Goal: Task Accomplishment & Management: Complete application form

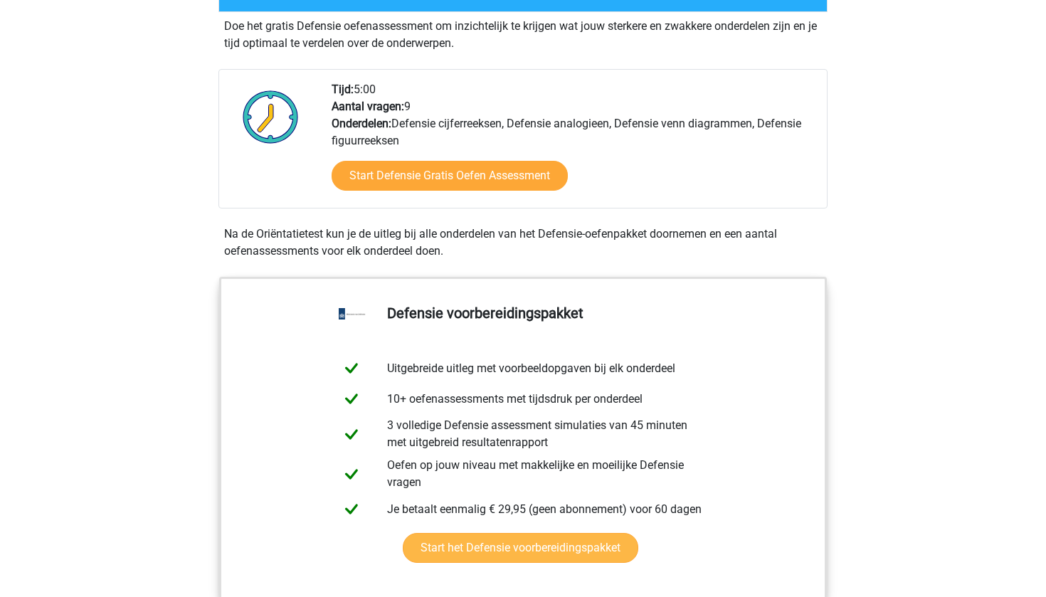
scroll to position [432, 0]
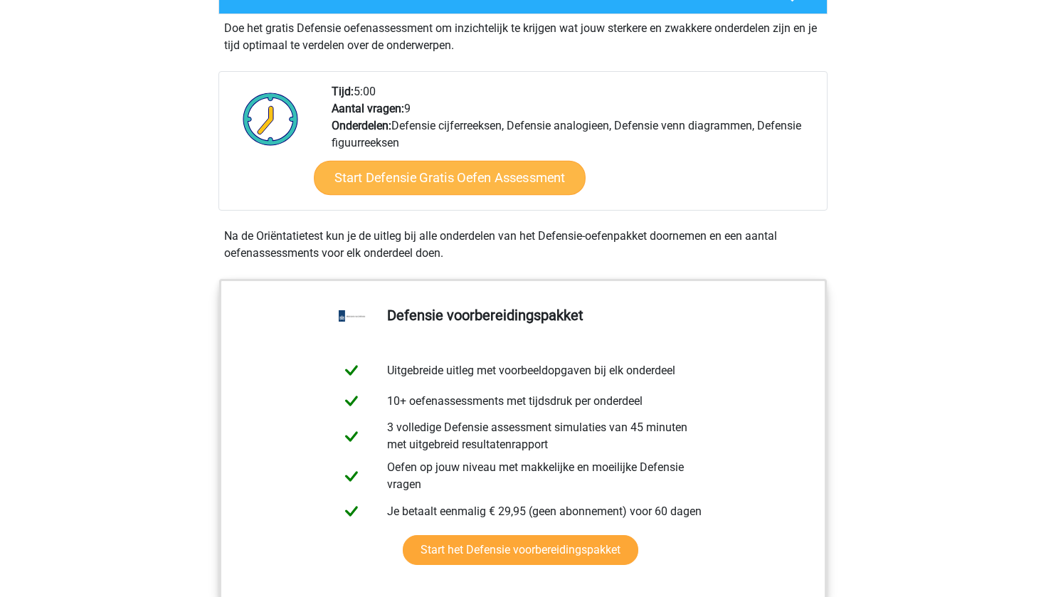
click at [432, 176] on link "Start Defensie Gratis Oefen Assessment" at bounding box center [450, 178] width 272 height 34
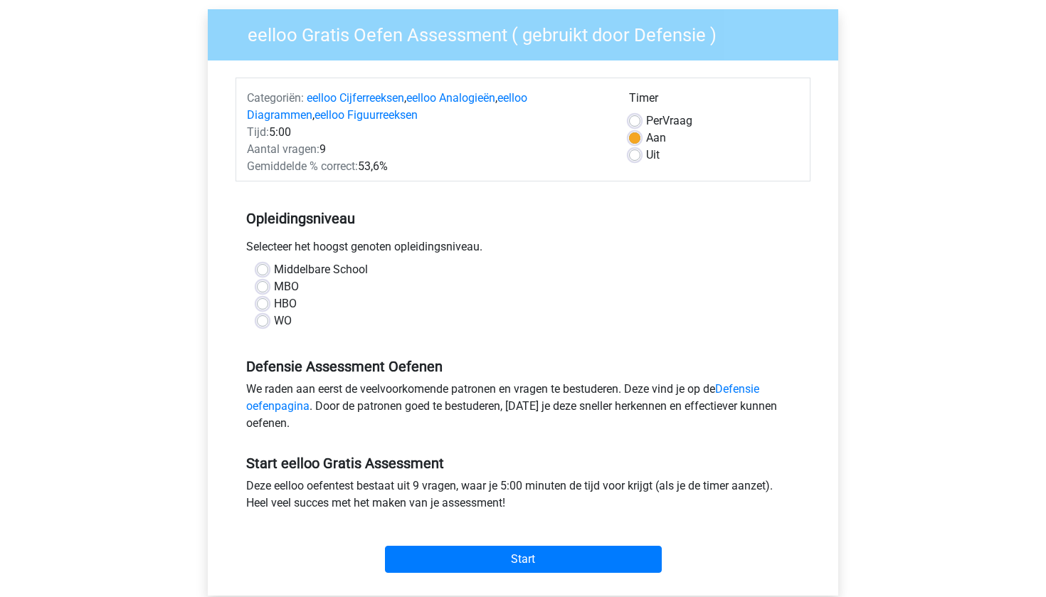
scroll to position [109, 0]
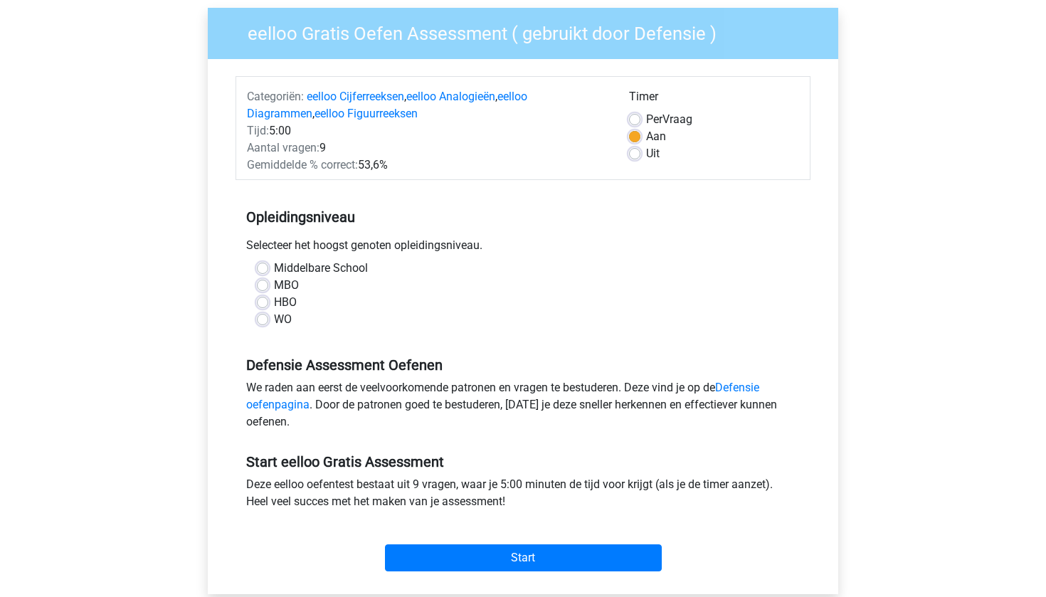
click at [274, 303] on label "HBO" at bounding box center [285, 302] width 23 height 17
click at [261, 303] on input "HBO" at bounding box center [262, 301] width 11 height 14
radio input "true"
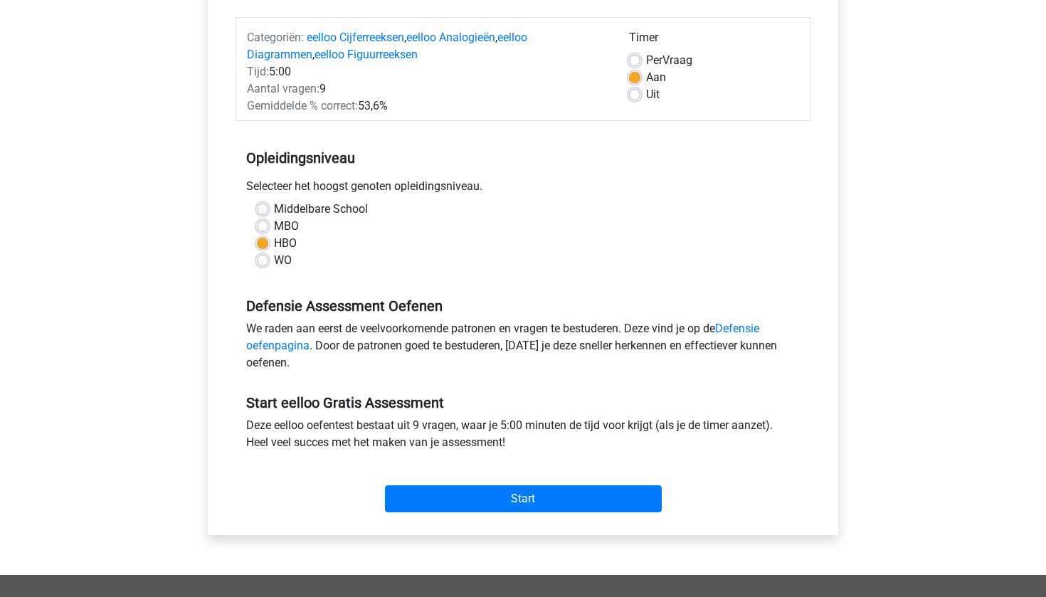
scroll to position [200, 0]
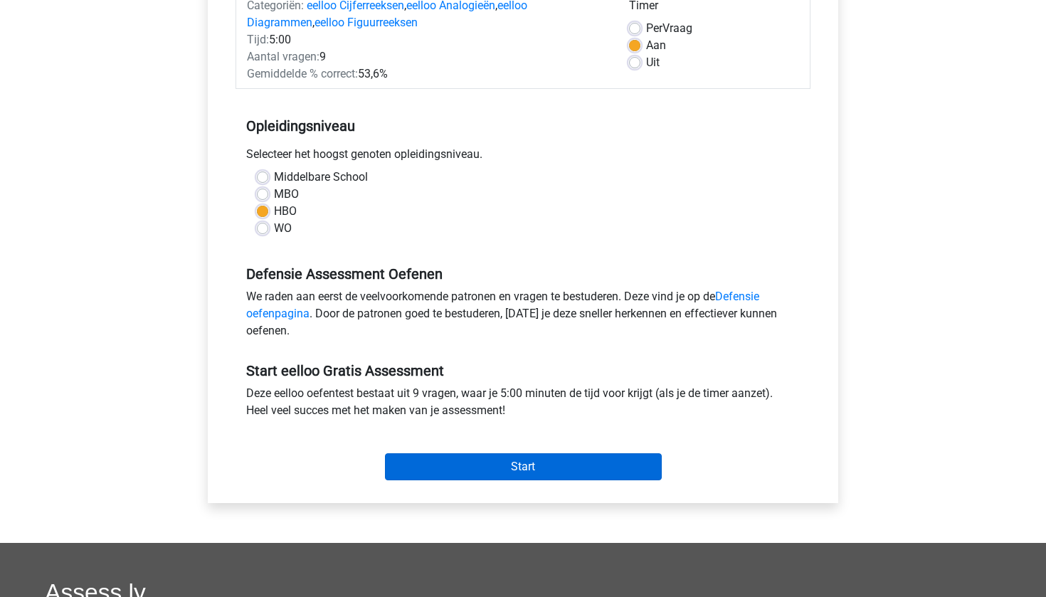
click at [429, 467] on input "Start" at bounding box center [523, 466] width 277 height 27
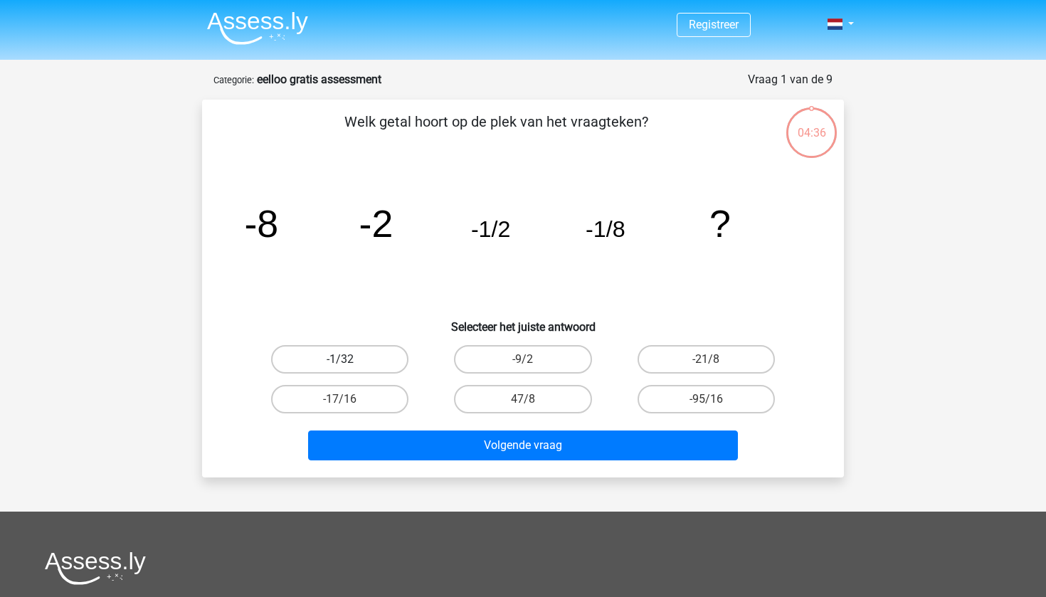
click at [352, 357] on label "-1/32" at bounding box center [339, 359] width 137 height 28
click at [350, 360] on input "-1/32" at bounding box center [344, 364] width 9 height 9
radio input "true"
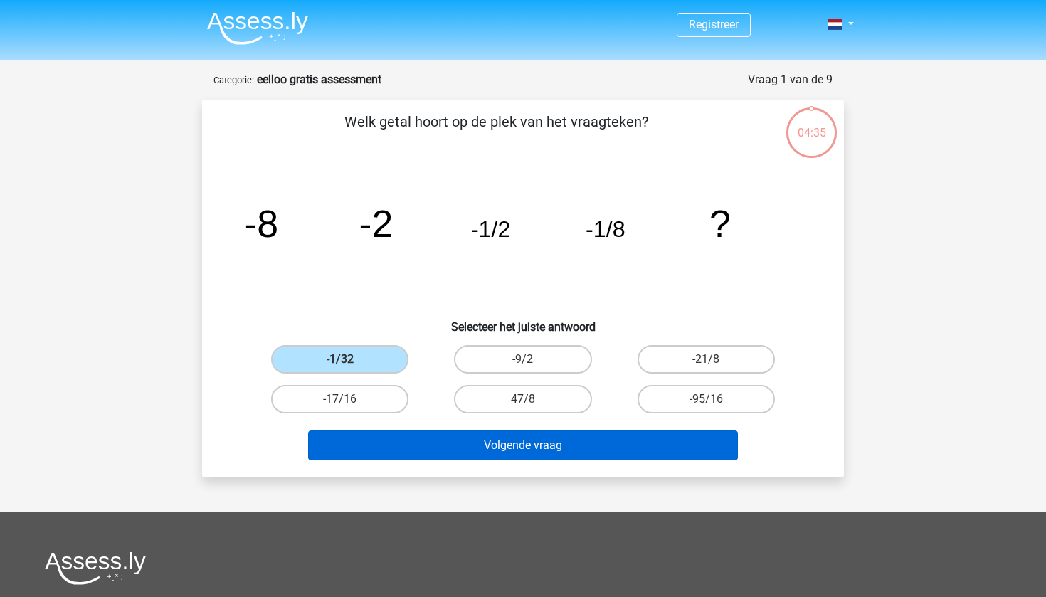
click at [526, 452] on button "Volgende vraag" at bounding box center [523, 446] width 431 height 30
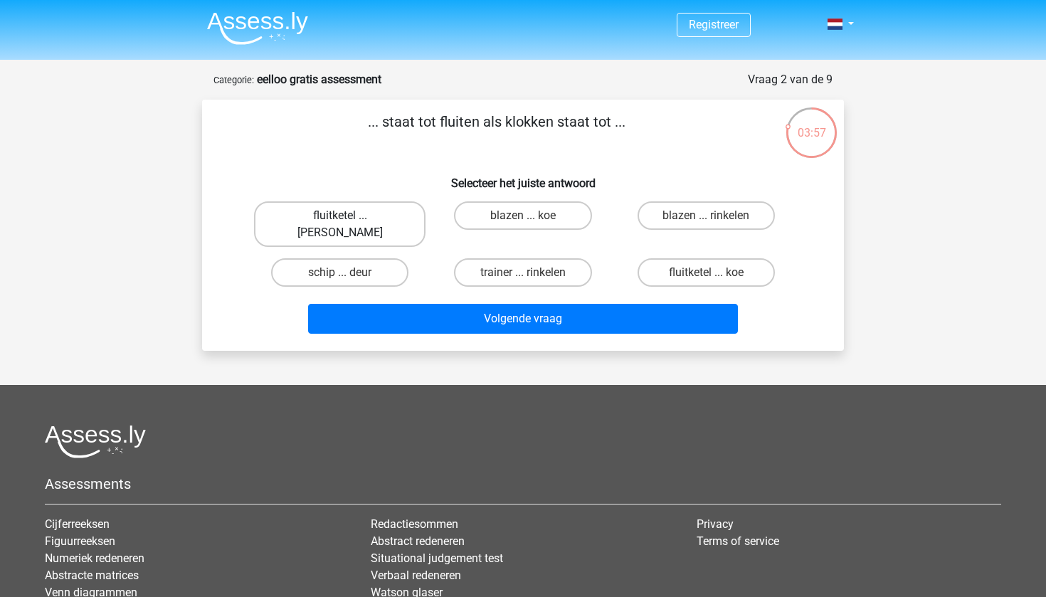
click at [368, 216] on label "fluitketel ... luiden" at bounding box center [340, 224] width 172 height 46
click at [350, 216] on input "fluitketel ... luiden" at bounding box center [344, 220] width 9 height 9
radio input "true"
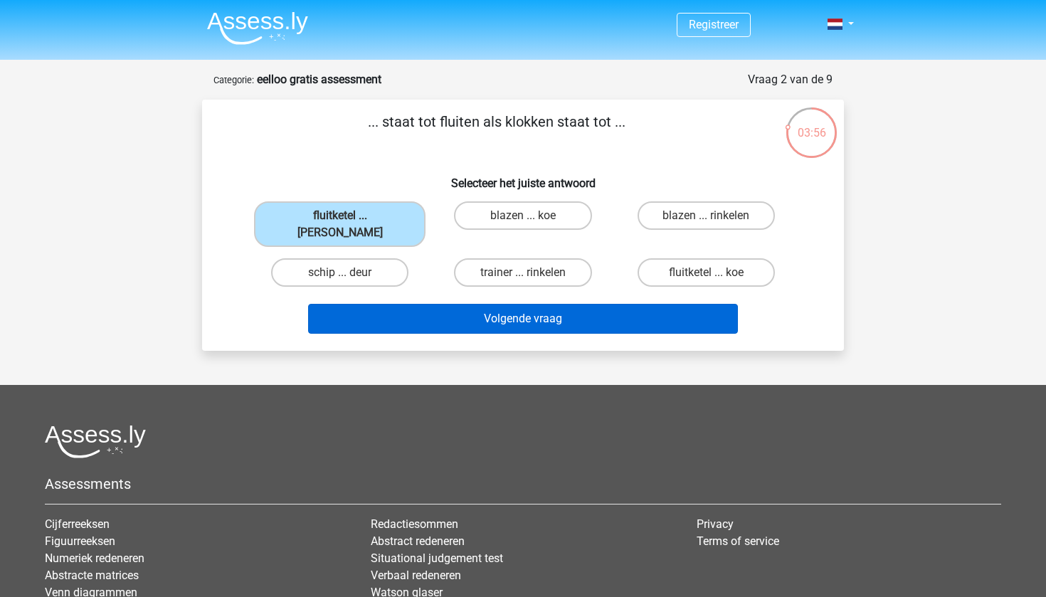
click at [476, 304] on button "Volgende vraag" at bounding box center [523, 319] width 431 height 30
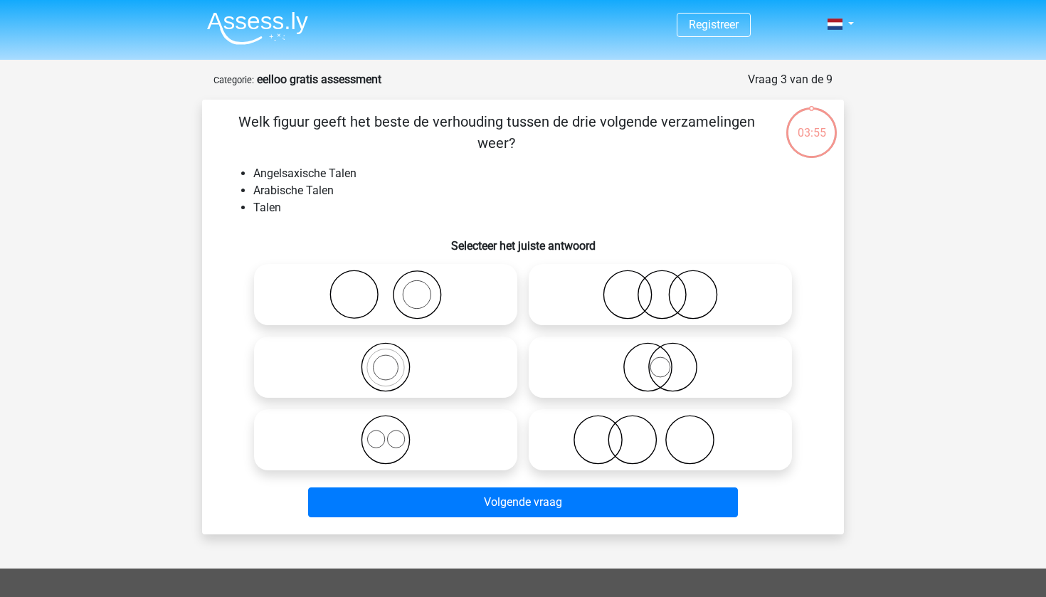
scroll to position [71, 0]
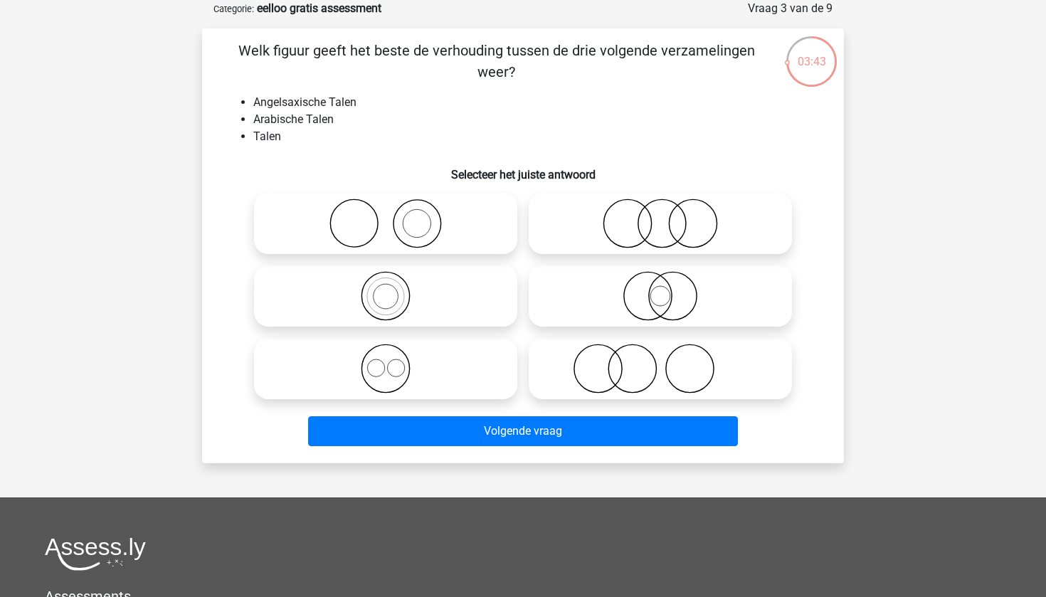
click at [382, 361] on icon at bounding box center [386, 369] width 252 height 50
click at [386, 361] on input "radio" at bounding box center [390, 356] width 9 height 9
radio input "true"
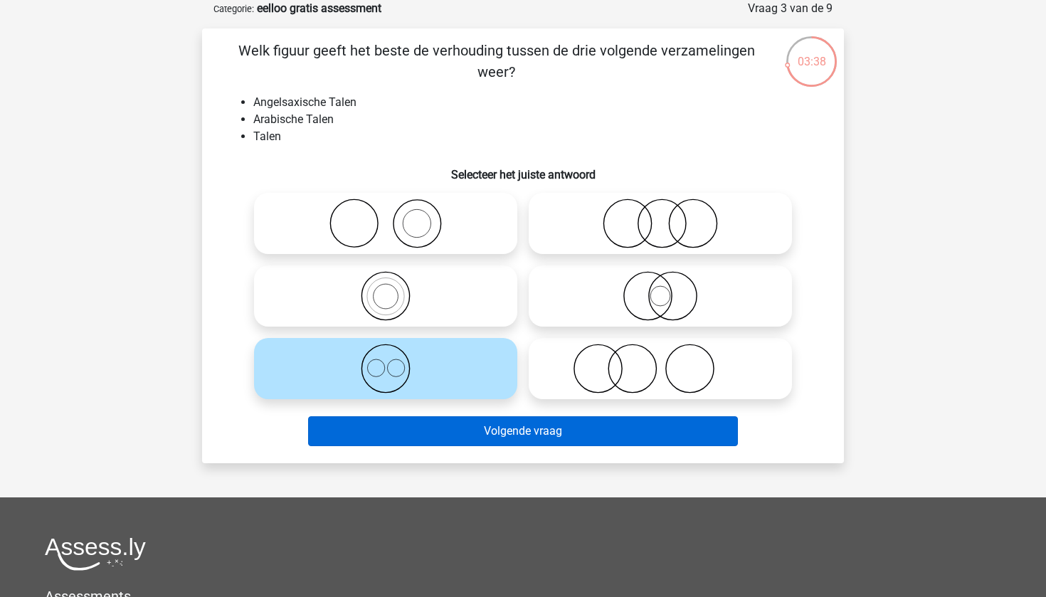
click at [425, 437] on button "Volgende vraag" at bounding box center [523, 431] width 431 height 30
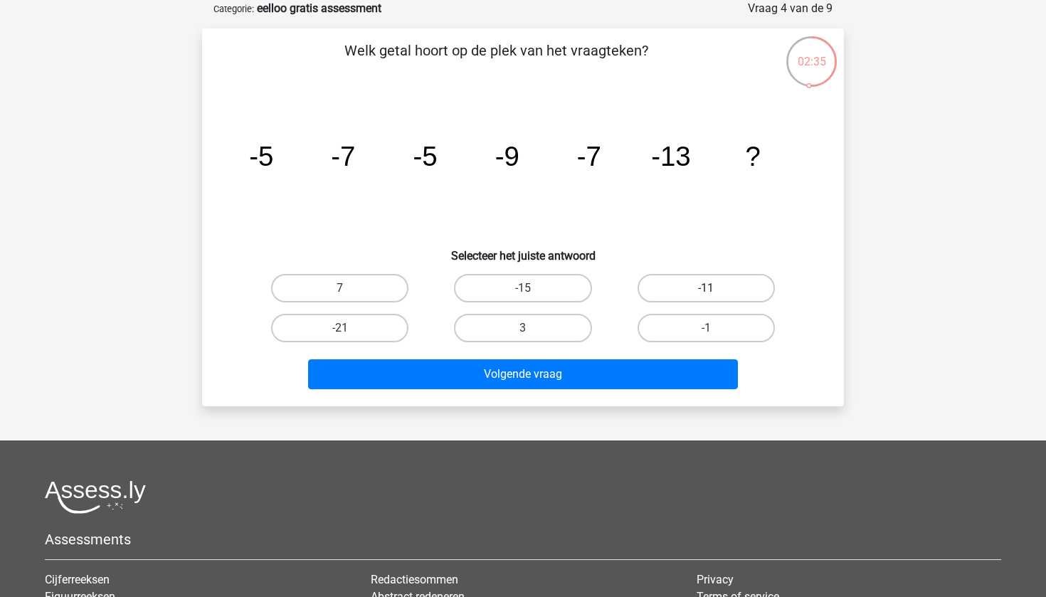
click at [668, 288] on label "-11" at bounding box center [706, 288] width 137 height 28
click at [706, 288] on input "-11" at bounding box center [710, 292] width 9 height 9
radio input "true"
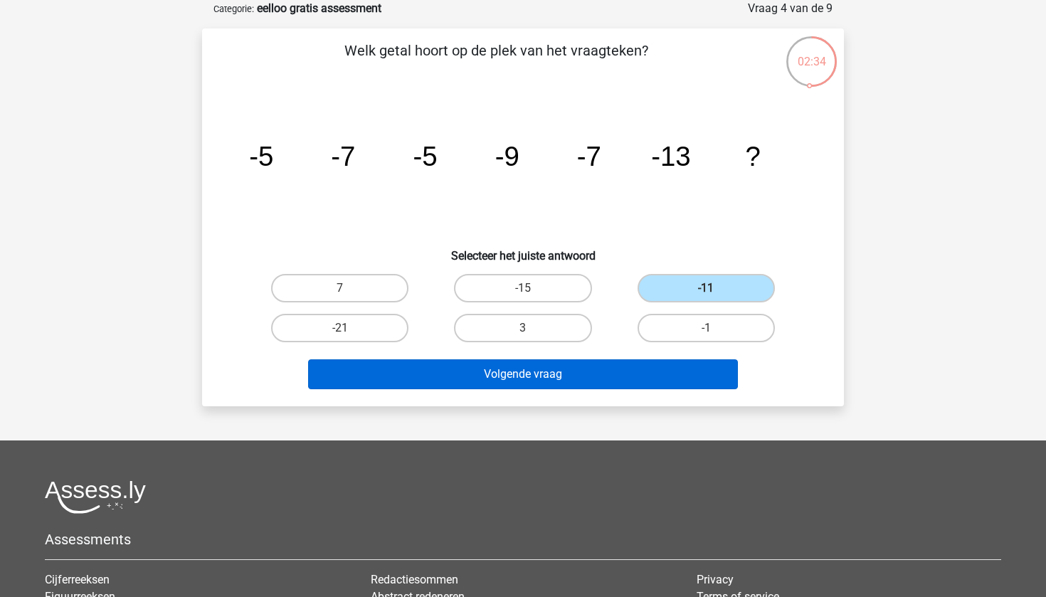
click at [597, 378] on button "Volgende vraag" at bounding box center [523, 375] width 431 height 30
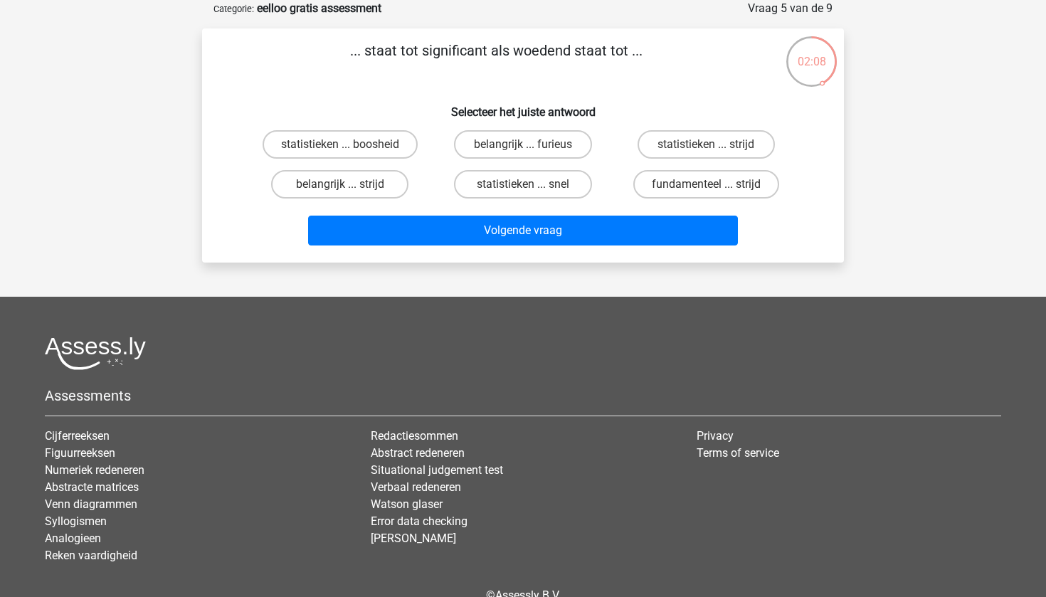
click at [528, 146] on input "belangrijk ... furieus" at bounding box center [527, 149] width 9 height 9
radio input "true"
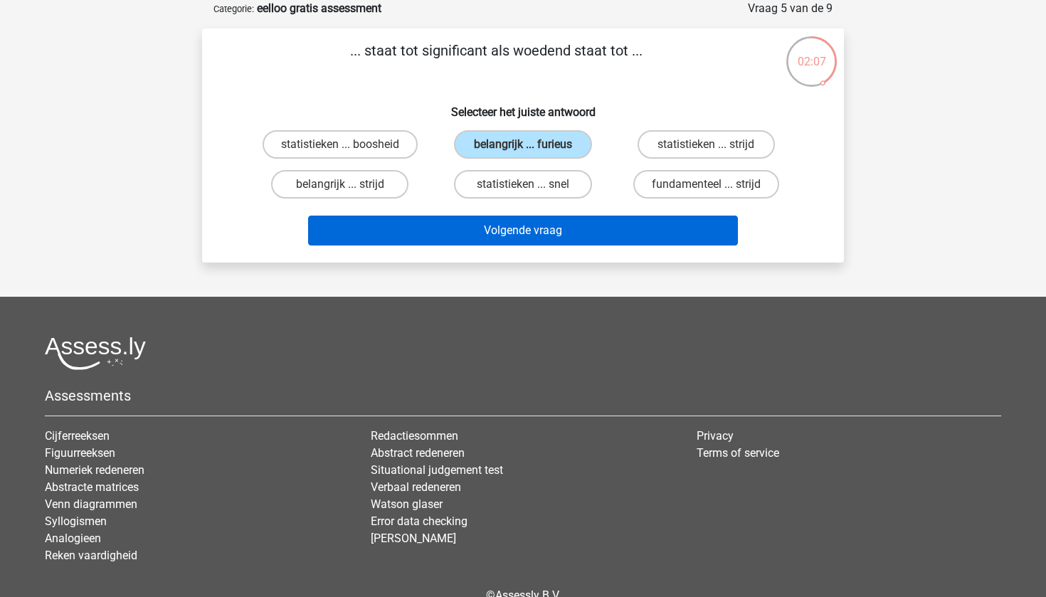
click at [531, 230] on button "Volgende vraag" at bounding box center [523, 231] width 431 height 30
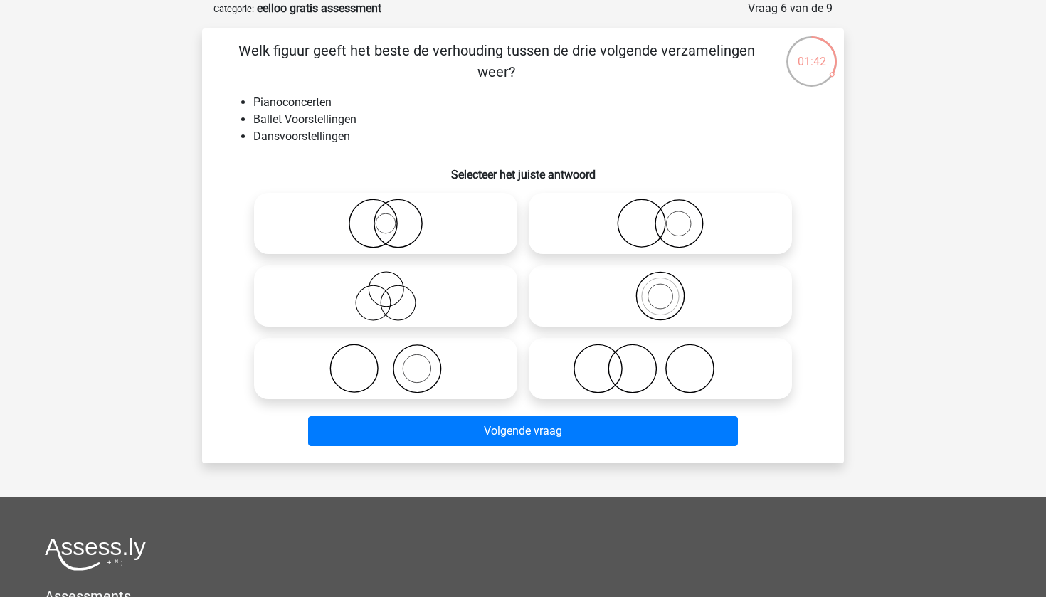
click at [378, 370] on circle at bounding box center [354, 369] width 48 height 48
click at [386, 362] on input "radio" at bounding box center [390, 356] width 9 height 9
radio input "true"
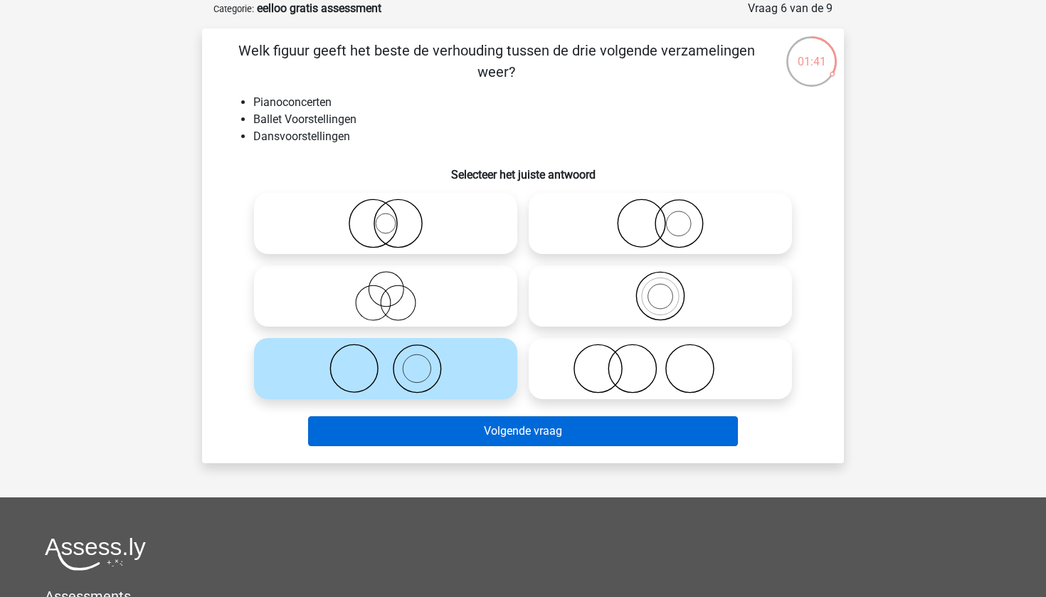
click at [409, 435] on button "Volgende vraag" at bounding box center [523, 431] width 431 height 30
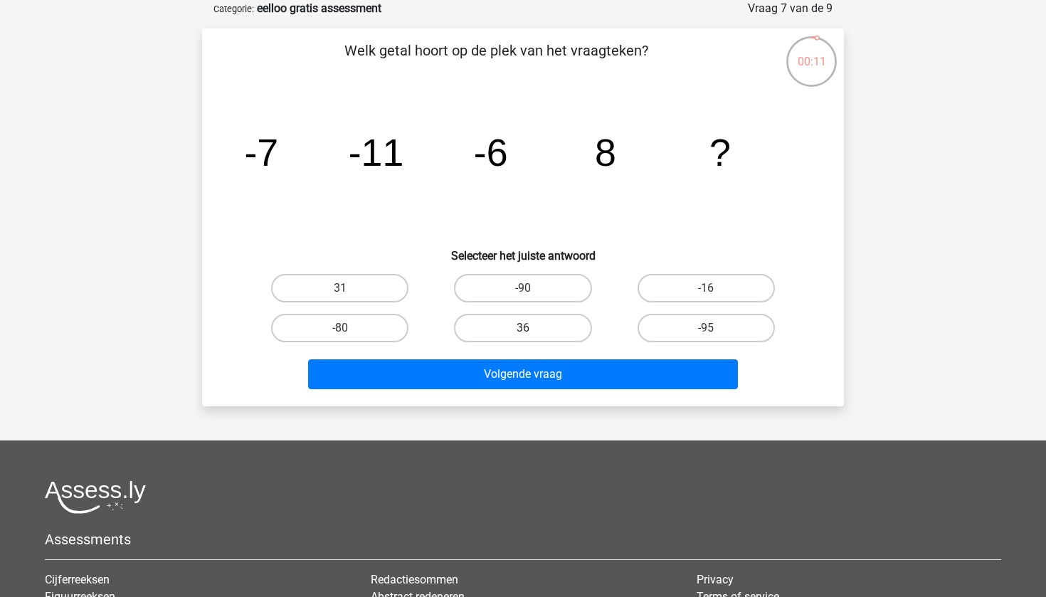
click at [510, 320] on label "36" at bounding box center [522, 328] width 137 height 28
click at [523, 328] on input "36" at bounding box center [527, 332] width 9 height 9
radio input "true"
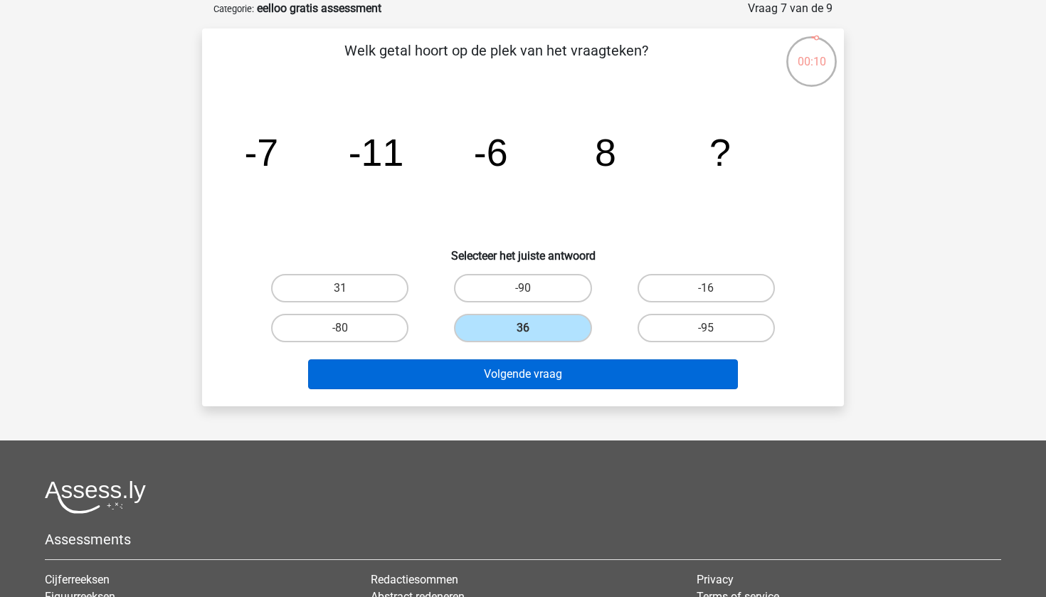
click at [508, 371] on button "Volgende vraag" at bounding box center [523, 375] width 431 height 30
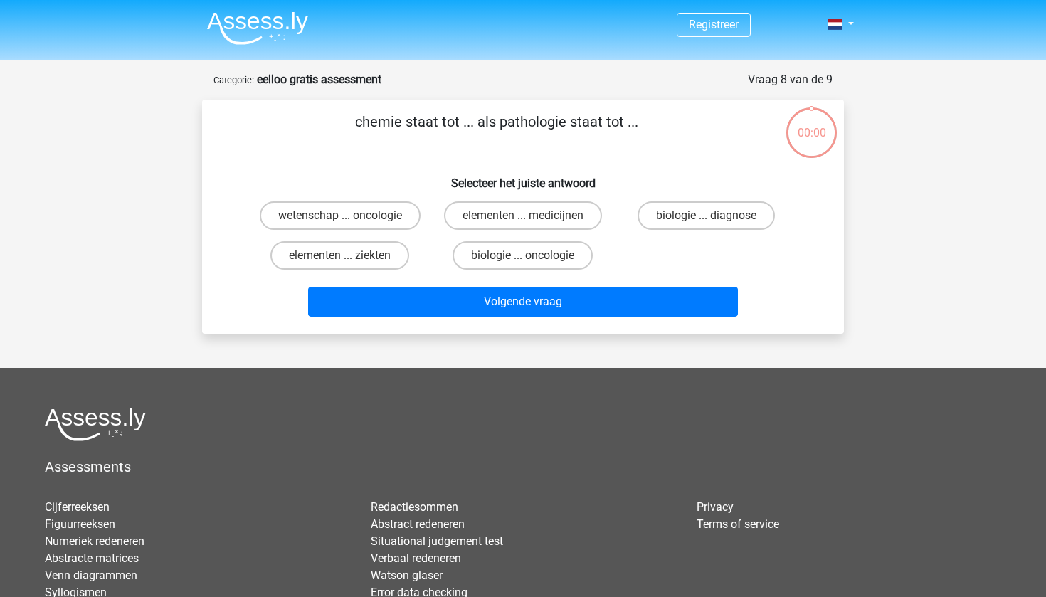
scroll to position [71, 0]
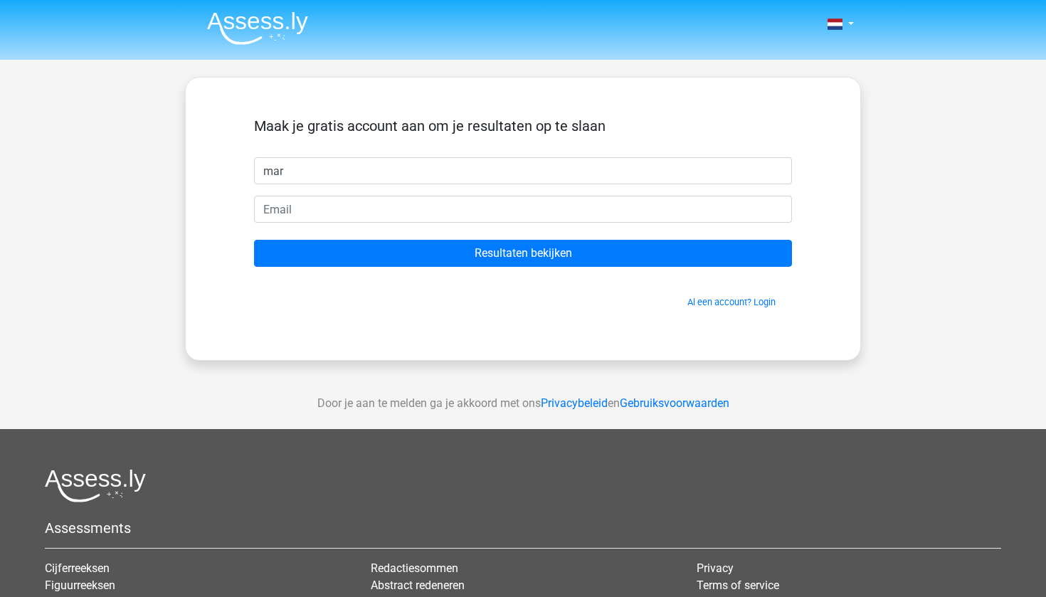
type input "mar"
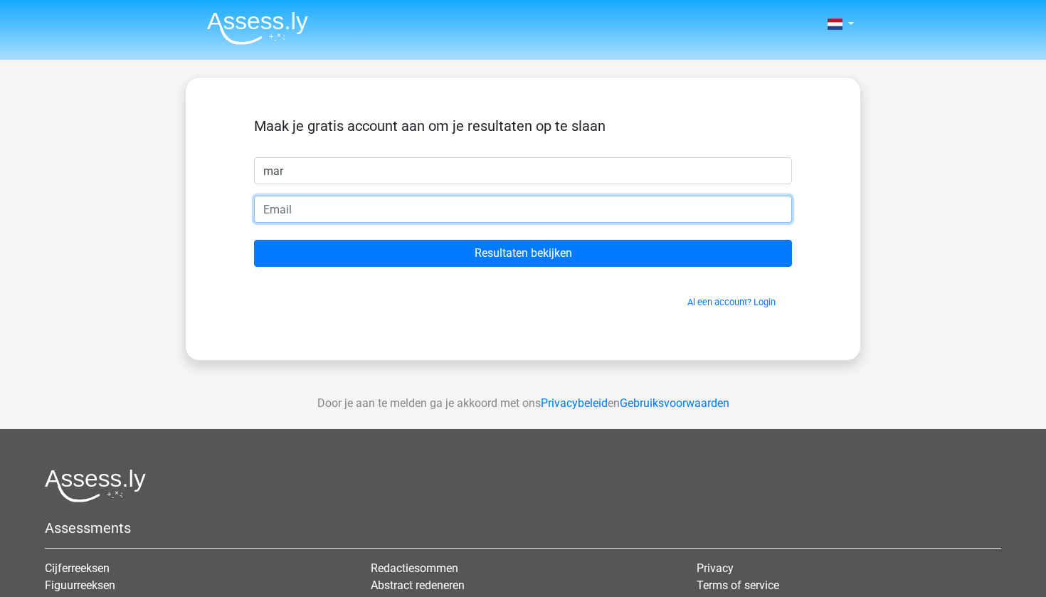
type input "[EMAIL_ADDRESS][DOMAIN_NAME]"
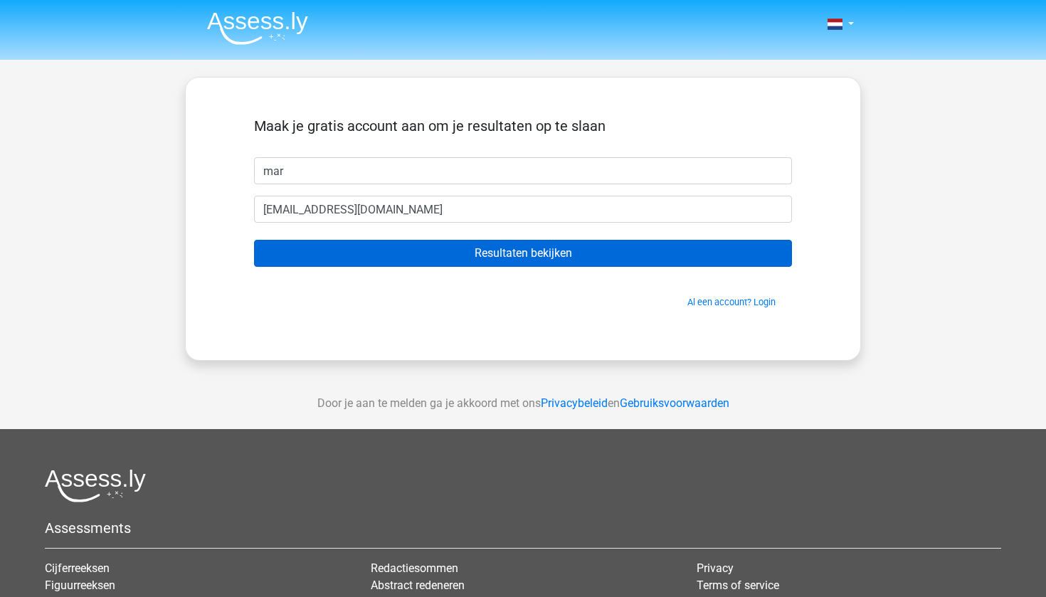
click at [416, 257] on input "Resultaten bekijken" at bounding box center [523, 253] width 538 height 27
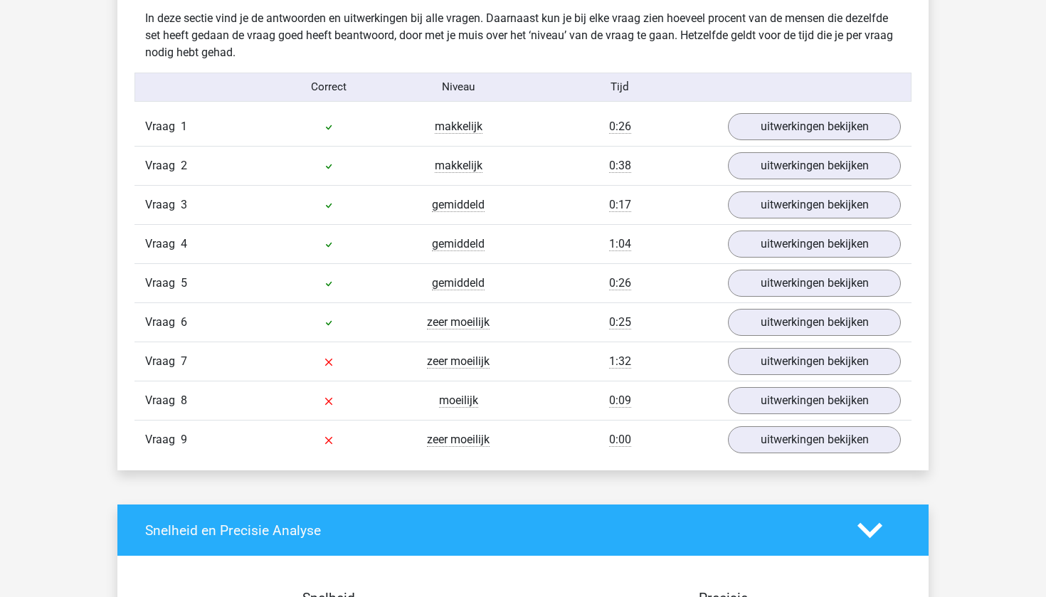
scroll to position [1526, 0]
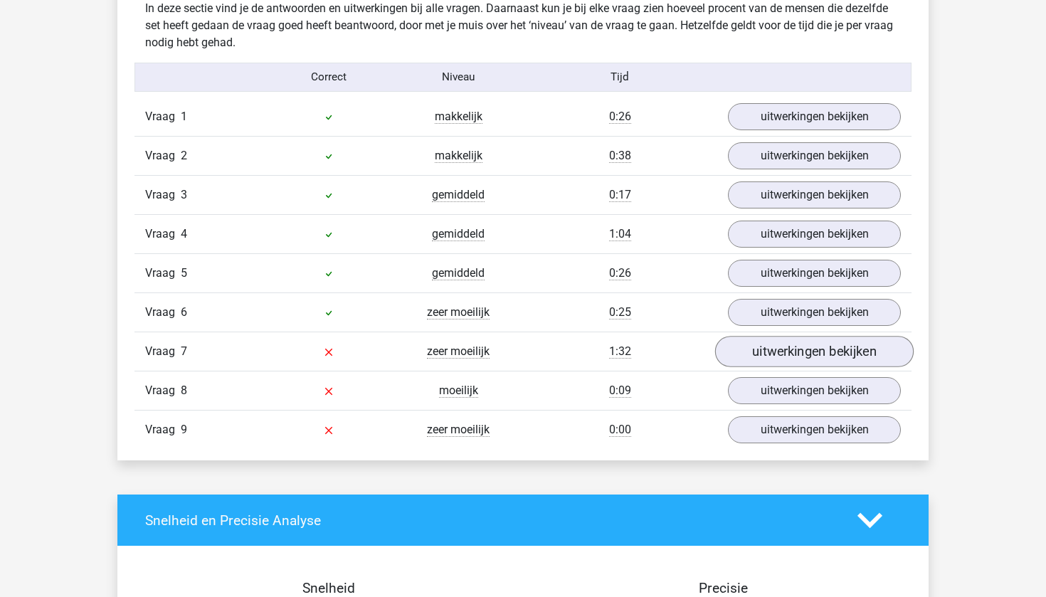
click at [752, 347] on link "uitwerkingen bekijken" at bounding box center [814, 352] width 199 height 31
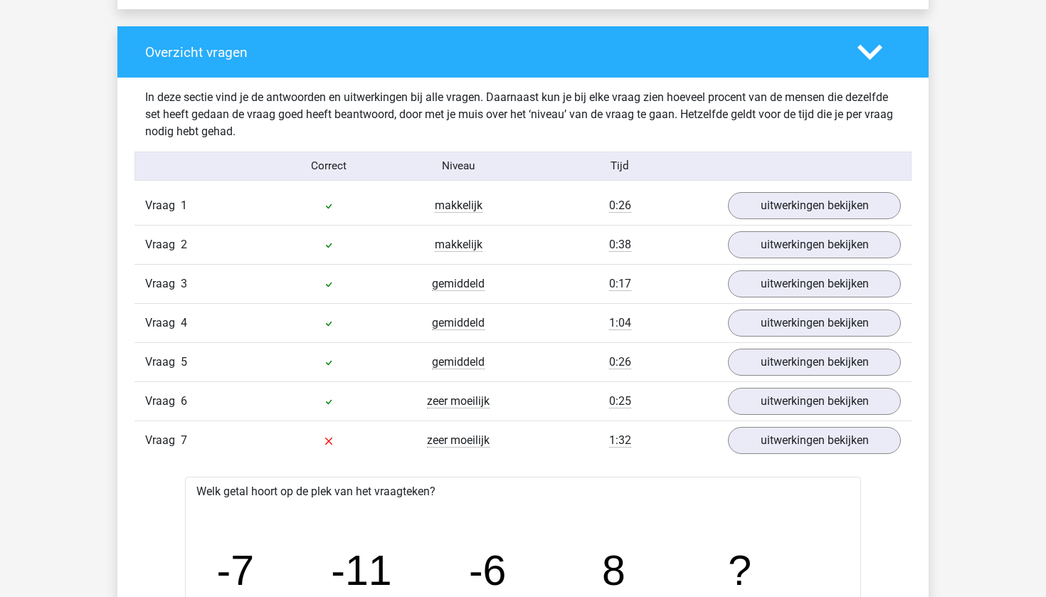
scroll to position [1473, 0]
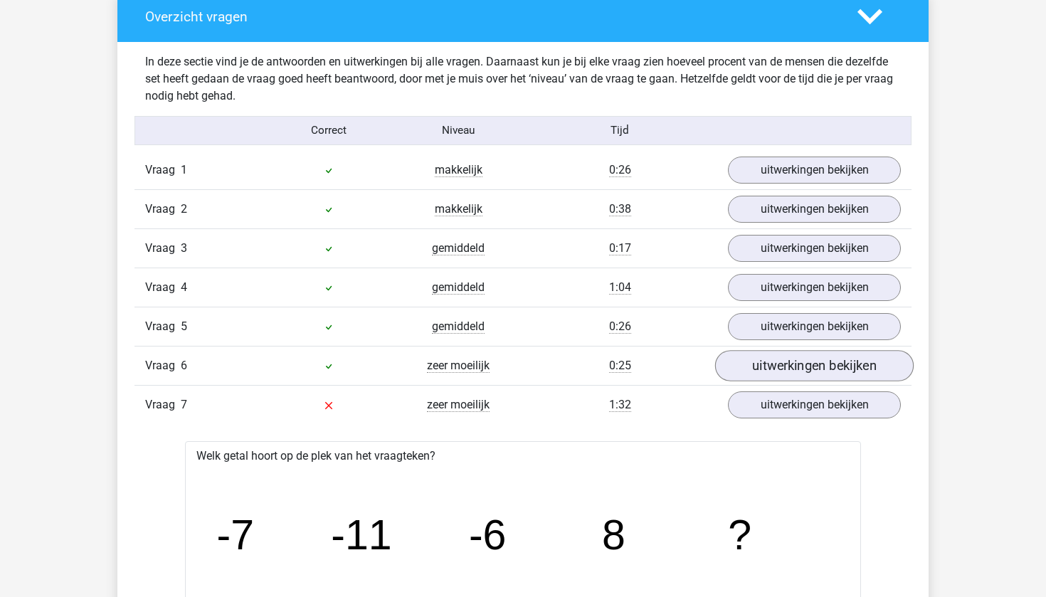
click at [768, 371] on link "uitwerkingen bekijken" at bounding box center [814, 366] width 199 height 31
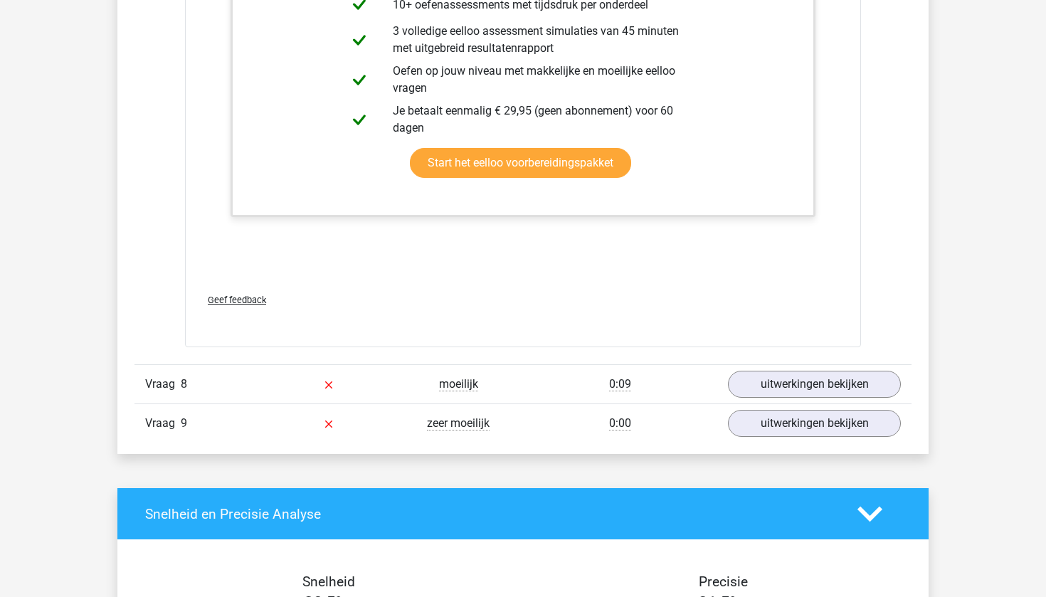
scroll to position [2944, 0]
click at [784, 384] on link "uitwerkingen bekijken" at bounding box center [814, 384] width 199 height 31
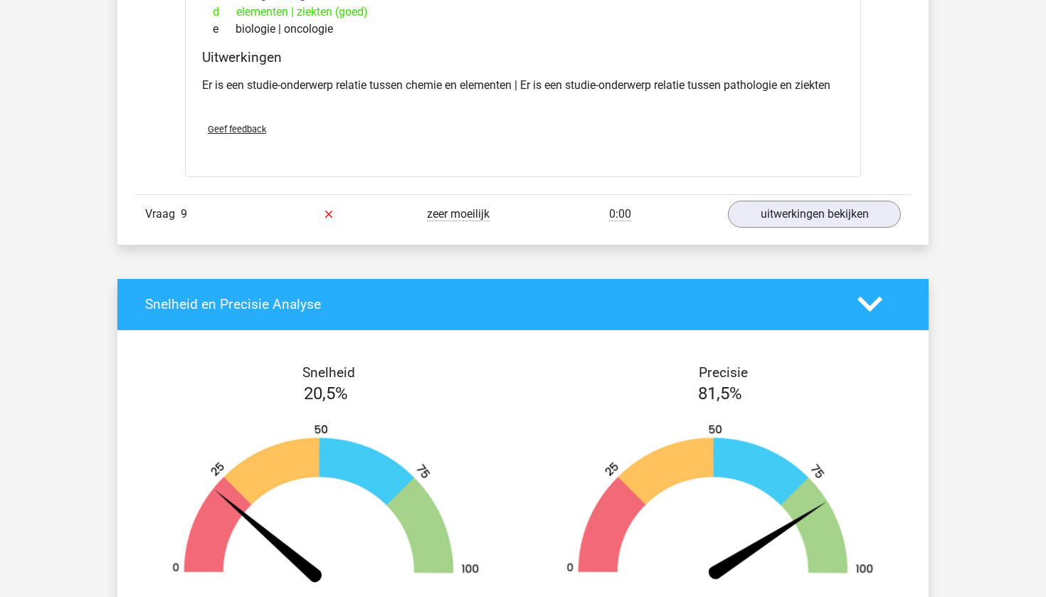
scroll to position [3527, 0]
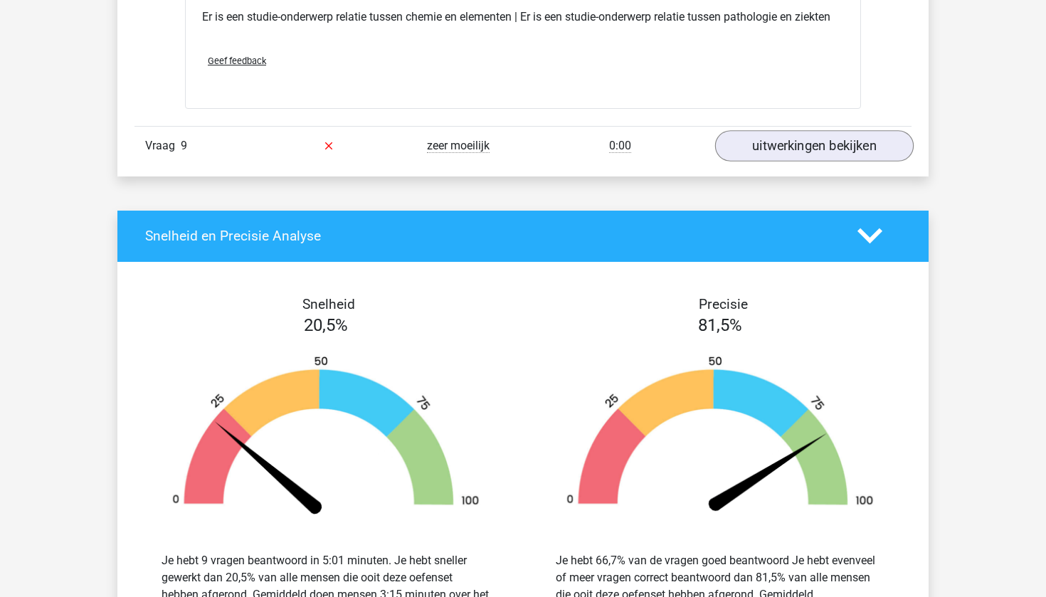
click at [767, 152] on link "uitwerkingen bekijken" at bounding box center [814, 145] width 199 height 31
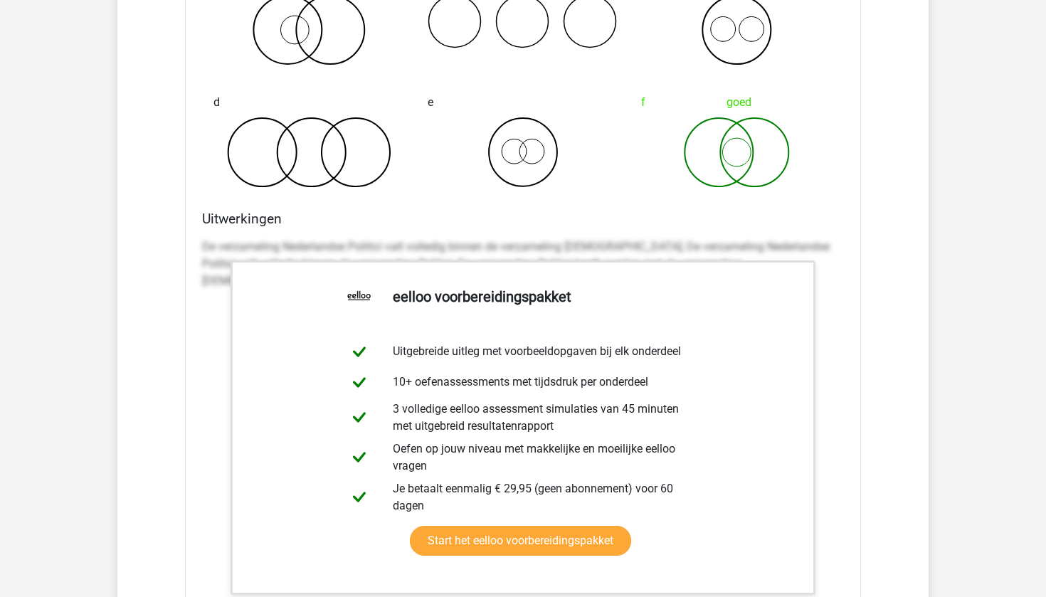
scroll to position [3964, 0]
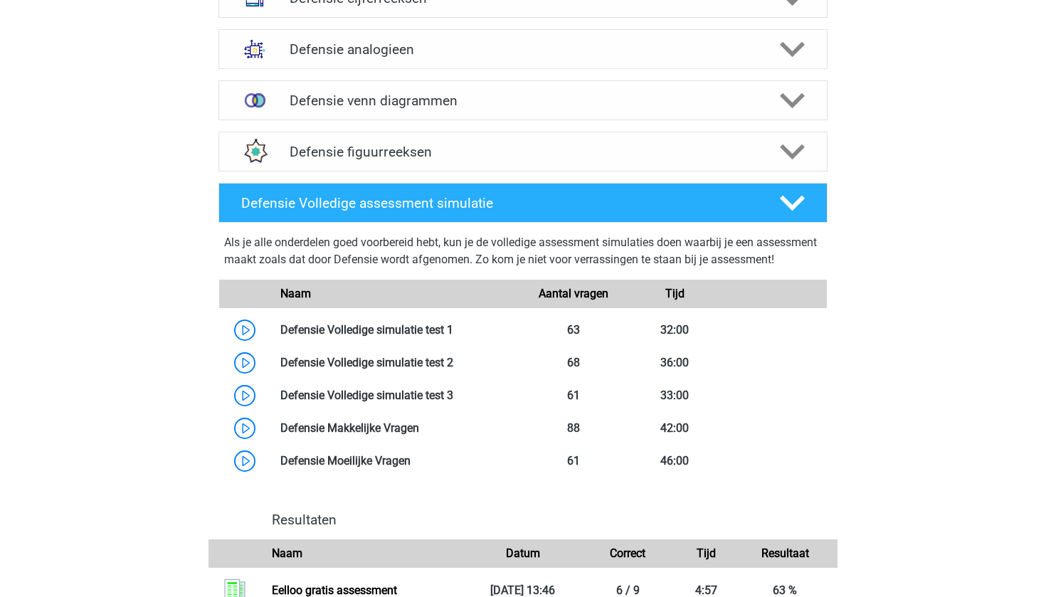
scroll to position [1121, 0]
